Goal: Transaction & Acquisition: Subscribe to service/newsletter

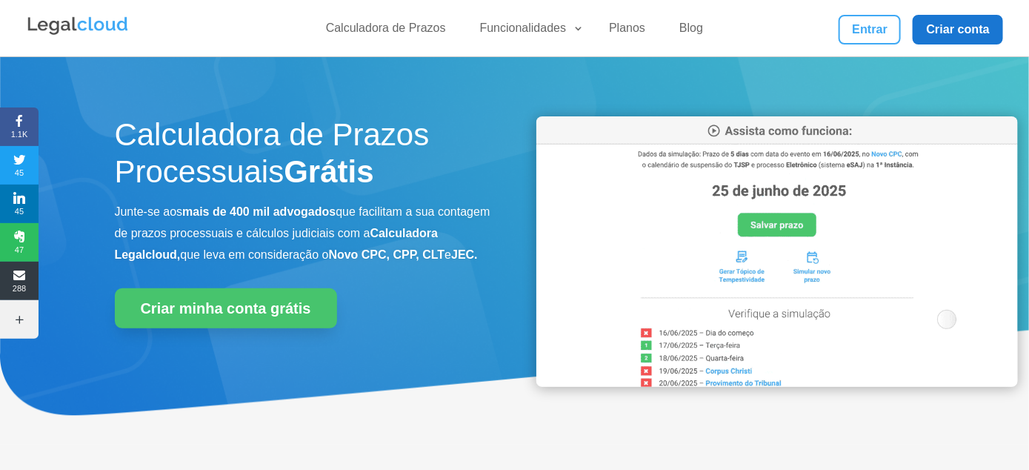
click at [957, 36] on link "Criar conta" at bounding box center [958, 30] width 90 height 30
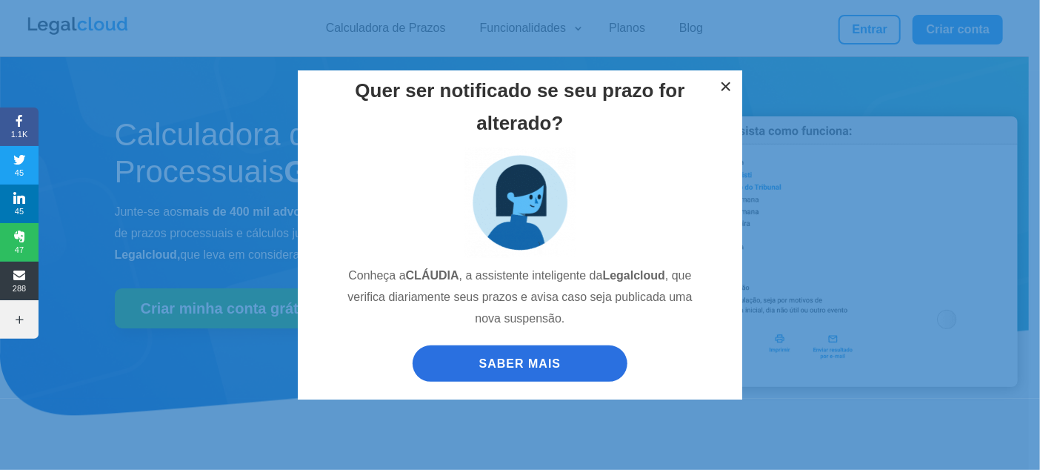
click at [715, 87] on button "×" at bounding box center [726, 86] width 33 height 33
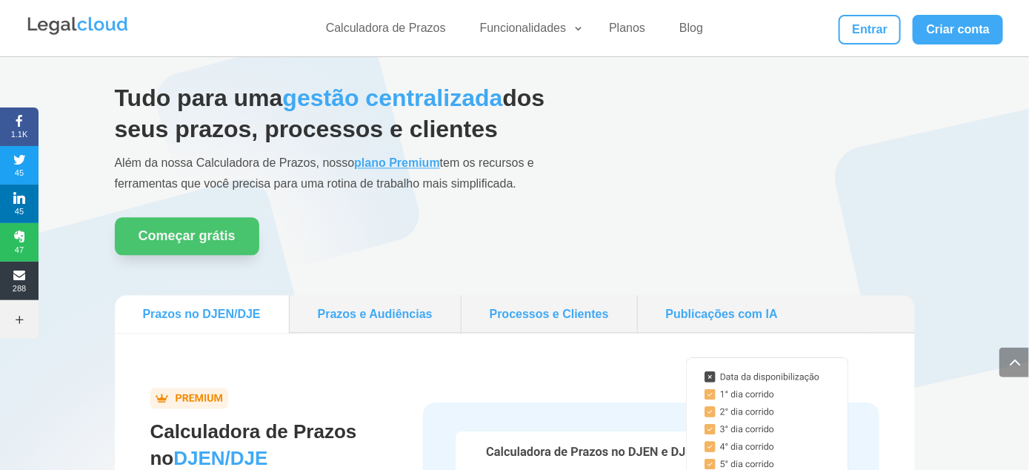
scroll to position [1260, 0]
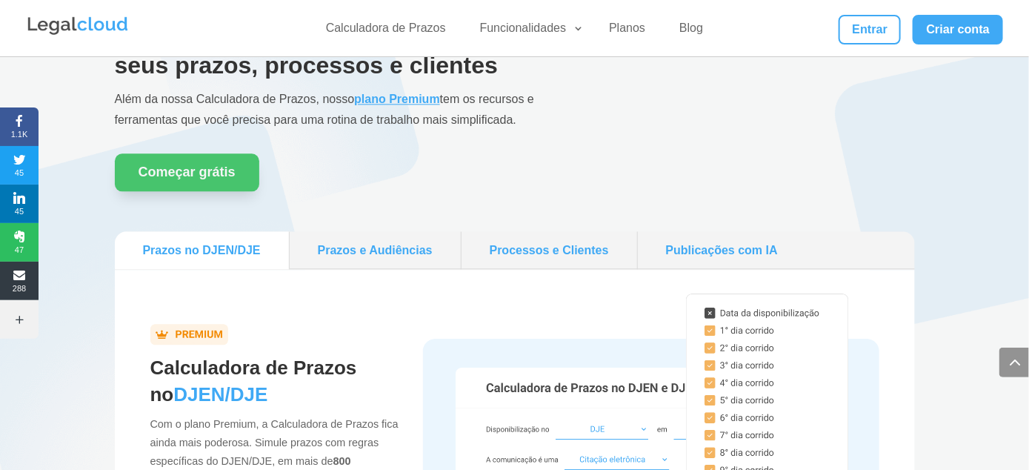
click at [752, 251] on link "Publicações com IA" at bounding box center [722, 250] width 156 height 26
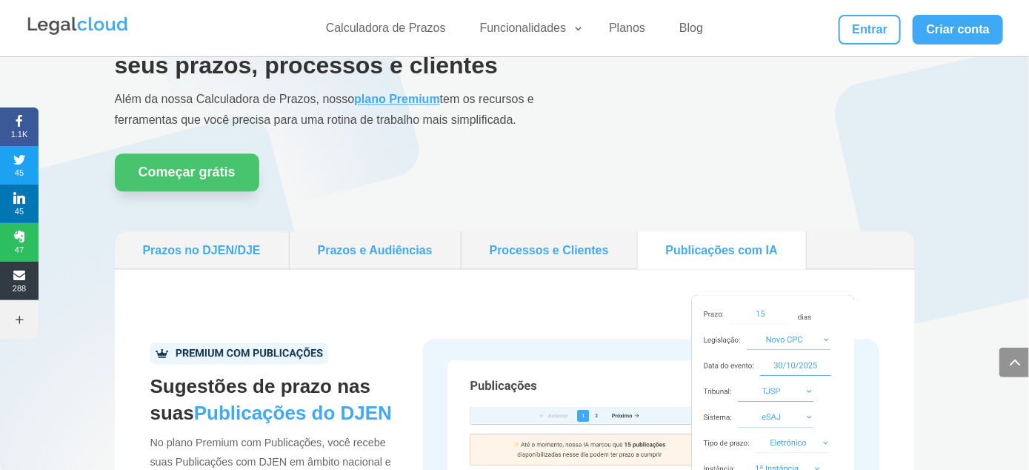
click at [181, 238] on link "Prazos no DJEN/DJE" at bounding box center [202, 250] width 162 height 26
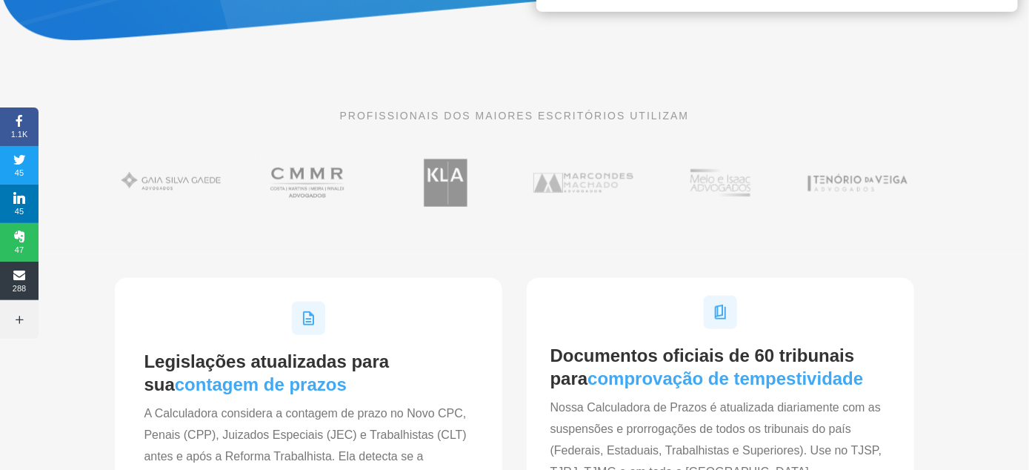
scroll to position [0, 0]
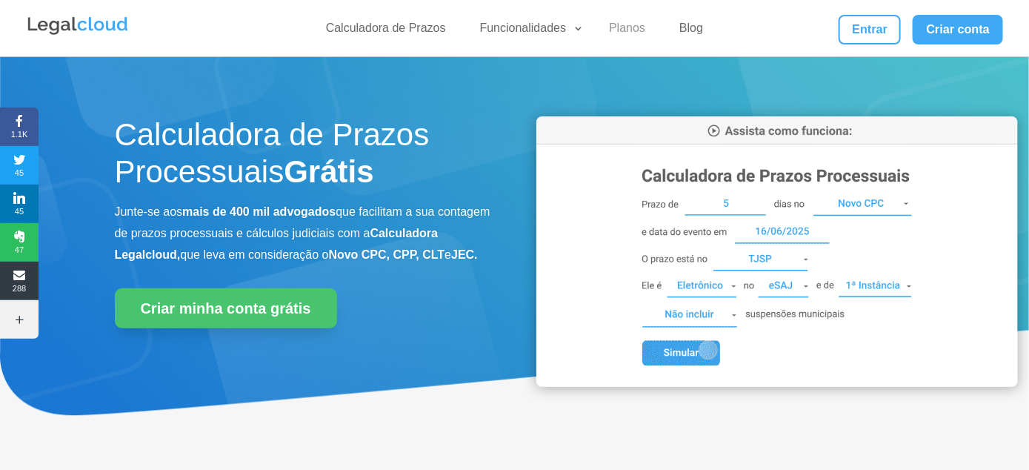
click at [628, 30] on link "Planos" at bounding box center [627, 31] width 54 height 21
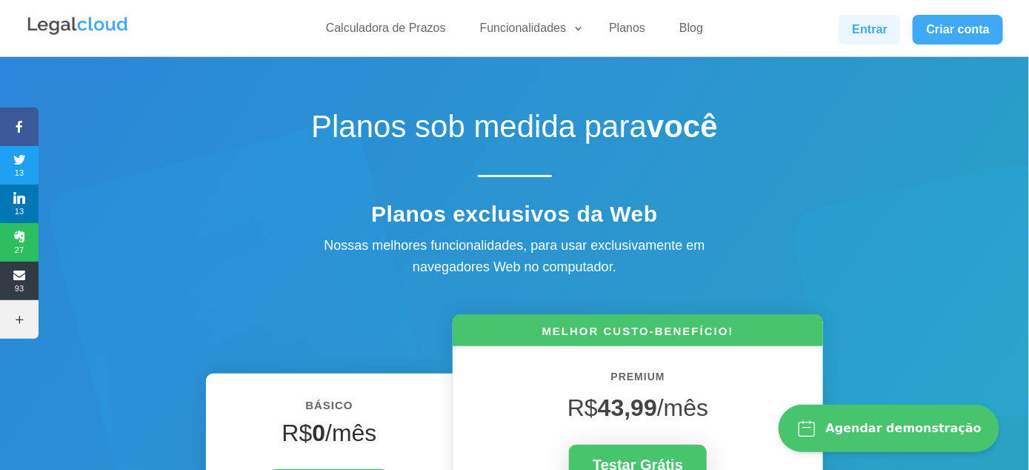
click at [864, 28] on link "Entrar" at bounding box center [870, 30] width 62 height 30
